Goal: Task Accomplishment & Management: Use online tool/utility

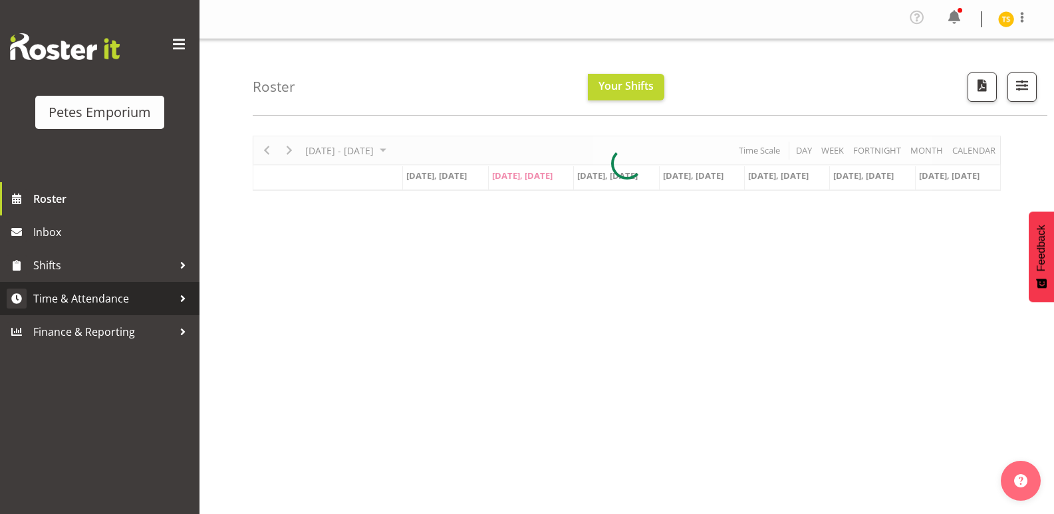
click at [98, 289] on span "Time & Attendance" at bounding box center [103, 299] width 140 height 20
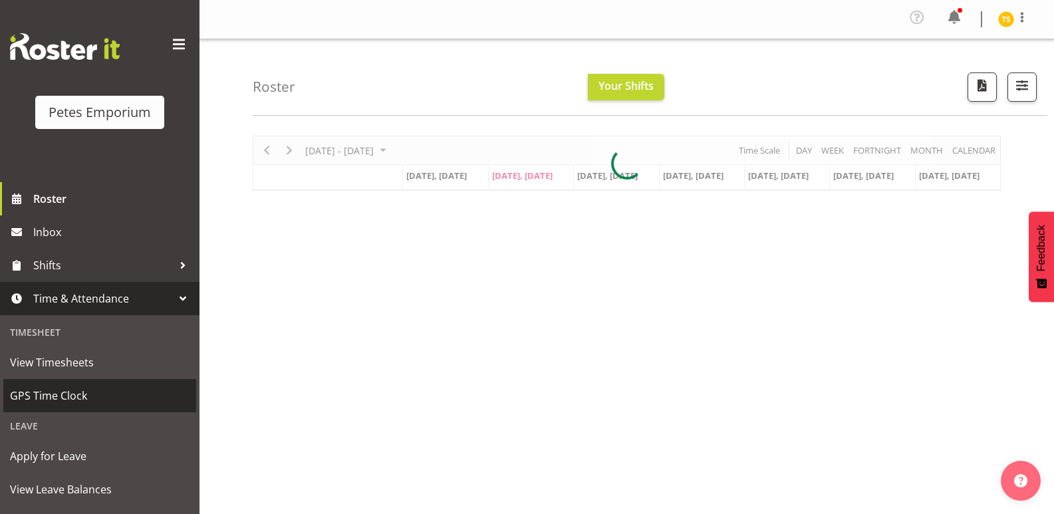
click at [63, 399] on span "GPS Time Clock" at bounding box center [100, 396] width 180 height 20
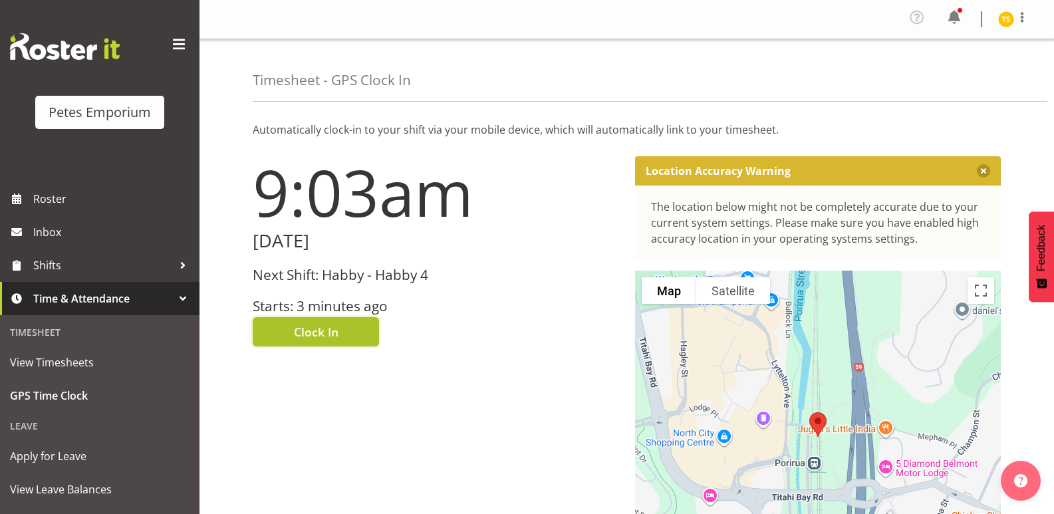
click at [313, 335] on span "Clock In" at bounding box center [316, 331] width 45 height 17
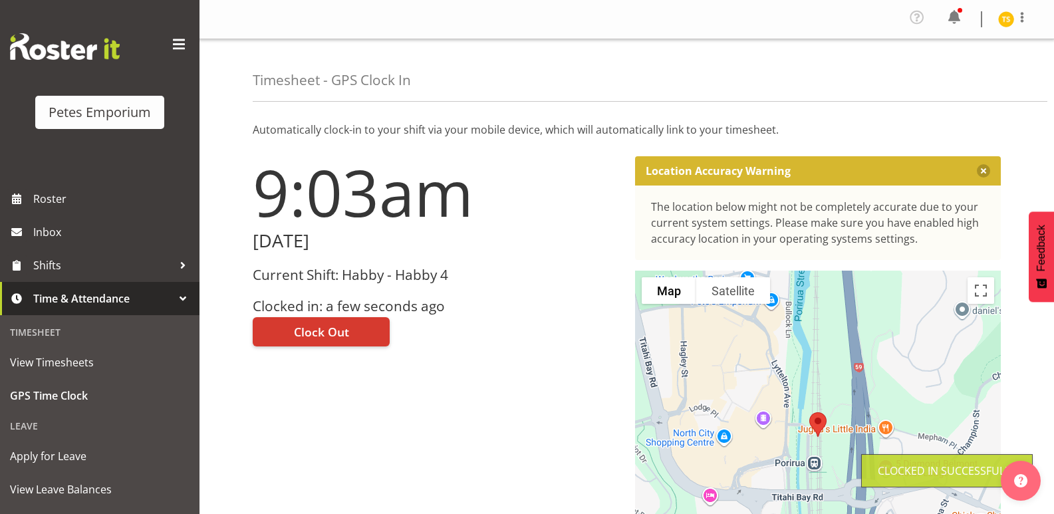
click at [1002, 26] on img at bounding box center [1007, 19] width 16 height 16
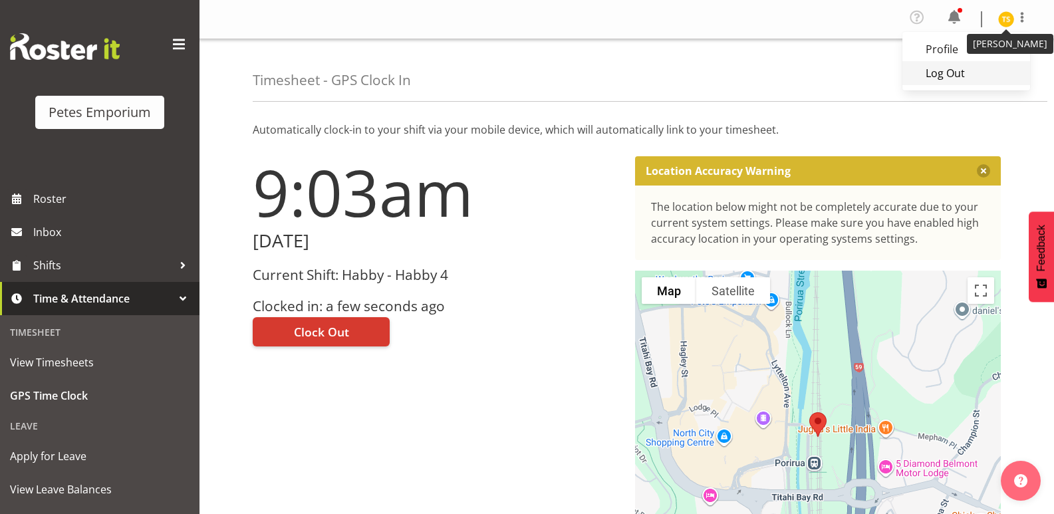
click at [963, 74] on link "Log Out" at bounding box center [967, 73] width 128 height 24
